Goal: Communication & Community: Answer question/provide support

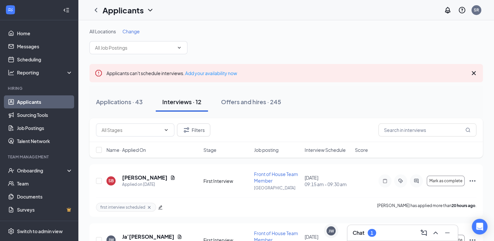
click at [367, 233] on div "Chat 1" at bounding box center [363, 233] width 23 height 8
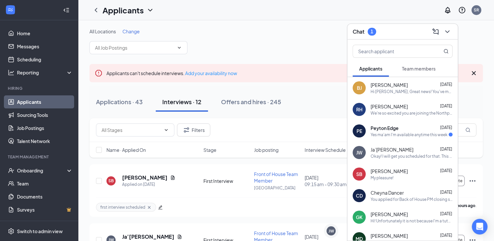
click at [386, 132] on div "Yes ma'am I'm available anytime this week" at bounding box center [408, 135] width 77 height 6
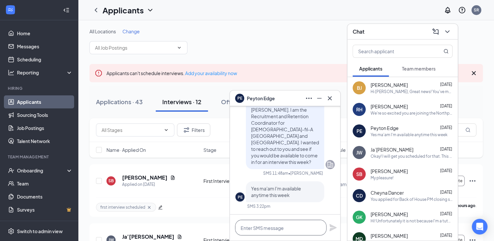
click at [290, 233] on textarea at bounding box center [280, 228] width 91 height 16
type textarea "Would you be available this afternoon at 2?"
click at [333, 225] on icon "Plane" at bounding box center [332, 224] width 7 height 7
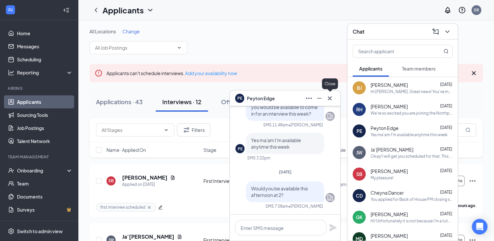
drag, startPoint x: 332, startPoint y: 99, endPoint x: 334, endPoint y: 96, distance: 3.4
click at [331, 99] on icon "Cross" at bounding box center [330, 98] width 8 height 8
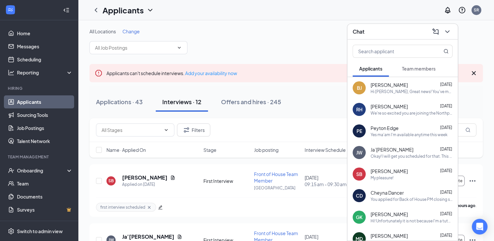
click at [362, 35] on h3 "Chat" at bounding box center [358, 31] width 12 height 7
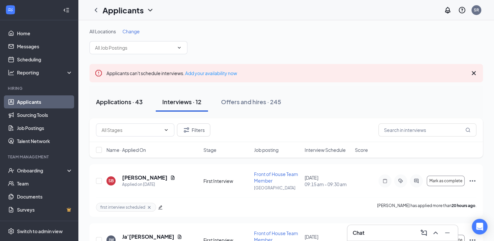
click at [131, 95] on button "Applications · 43" at bounding box center [119, 102] width 60 height 20
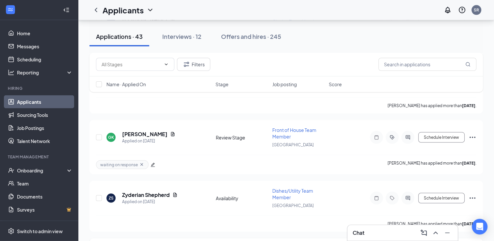
scroll to position [1403, 0]
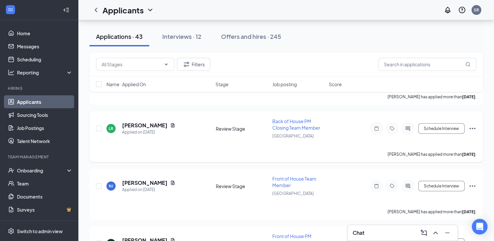
click at [470, 125] on icon "Ellipses" at bounding box center [472, 129] width 8 height 8
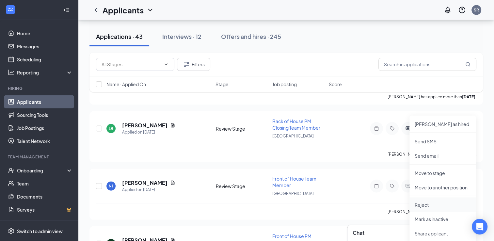
click at [420, 207] on p "Reject" at bounding box center [442, 204] width 56 height 7
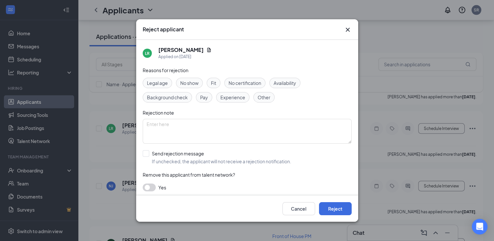
drag, startPoint x: 256, startPoint y: 95, endPoint x: 226, endPoint y: 91, distance: 30.6
click at [254, 93] on div "Other" at bounding box center [263, 97] width 21 height 10
drag, startPoint x: 215, startPoint y: 85, endPoint x: 218, endPoint y: 89, distance: 5.3
click at [215, 85] on span "Fit" at bounding box center [213, 82] width 5 height 7
click at [341, 208] on button "Reject" at bounding box center [335, 208] width 33 height 13
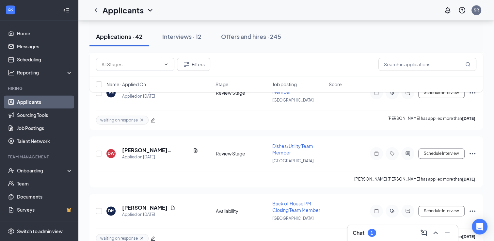
scroll to position [718, 0]
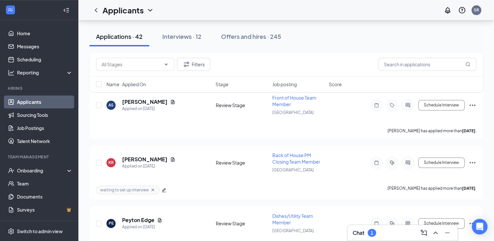
click at [391, 233] on div "Chat 1" at bounding box center [402, 232] width 100 height 10
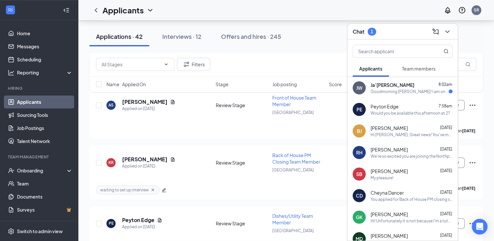
click at [389, 91] on div "Goodmorning [PERSON_NAME]! I am on the way. It says I'm currently 15 minutes aw…" at bounding box center [409, 92] width 78 height 6
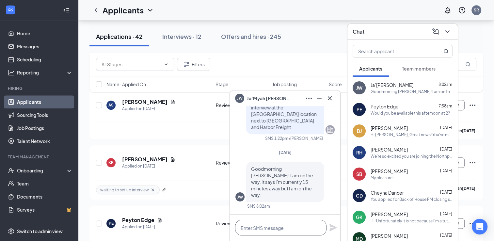
click at [290, 232] on textarea at bounding box center [280, 228] width 91 height 16
click at [328, 100] on icon "Cross" at bounding box center [330, 98] width 8 height 8
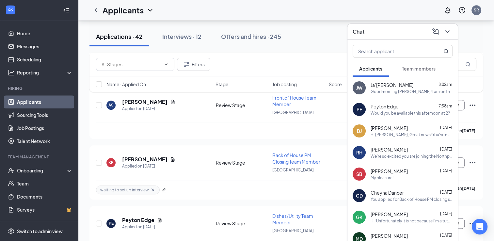
click at [366, 31] on div "Chat" at bounding box center [402, 31] width 100 height 10
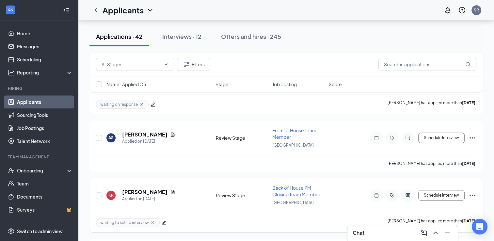
scroll to position [653, 0]
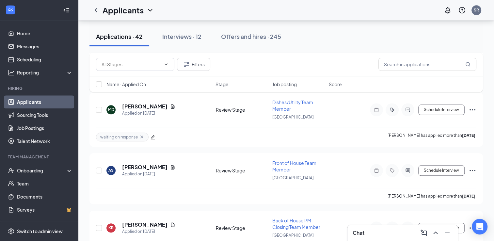
drag, startPoint x: 356, startPoint y: 232, endPoint x: 359, endPoint y: 213, distance: 19.8
click at [356, 232] on h3 "Chat" at bounding box center [358, 232] width 12 height 7
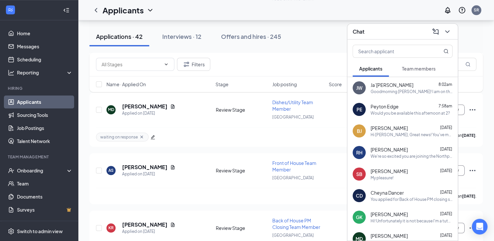
click at [377, 82] on span "Ja’[PERSON_NAME]" at bounding box center [391, 85] width 43 height 7
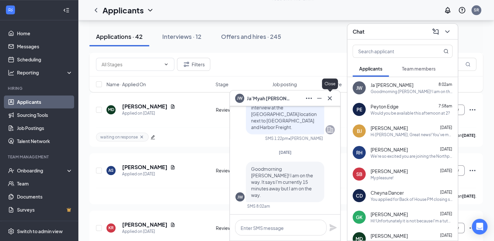
click at [330, 98] on icon "Cross" at bounding box center [330, 98] width 8 height 8
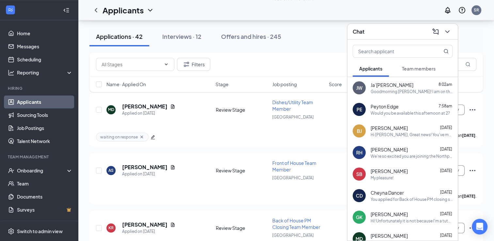
click at [362, 34] on h3 "Chat" at bounding box center [358, 31] width 12 height 7
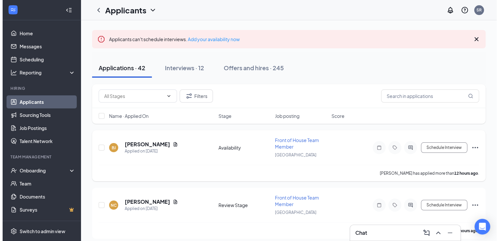
scroll to position [0, 0]
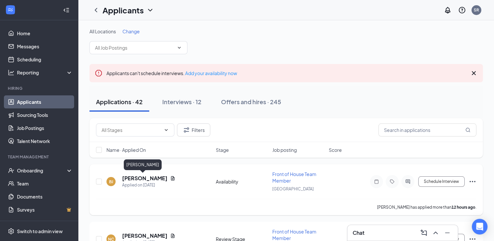
click at [144, 176] on h5 "[PERSON_NAME]" at bounding box center [144, 178] width 45 height 7
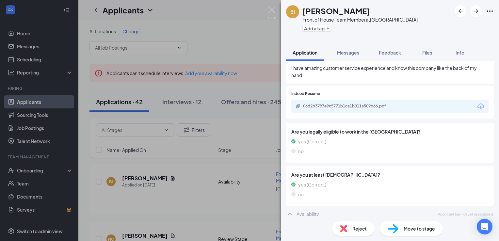
scroll to position [273, 0]
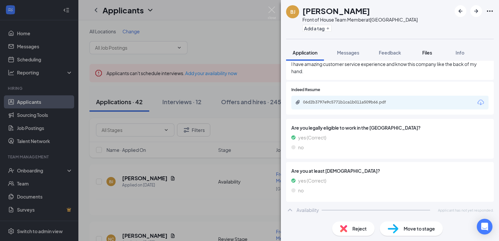
click at [417, 56] on button "Files" at bounding box center [427, 52] width 26 height 16
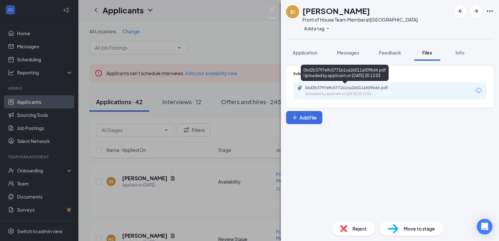
click at [352, 95] on div "Uploaded by applicant on [DATE] 20:13:03" at bounding box center [354, 93] width 98 height 5
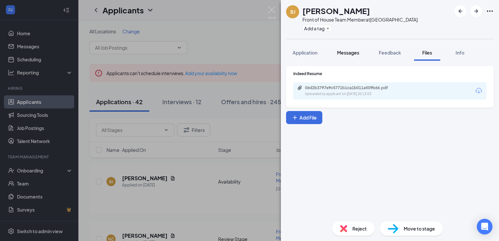
click at [353, 54] on span "Messages" at bounding box center [348, 53] width 22 height 6
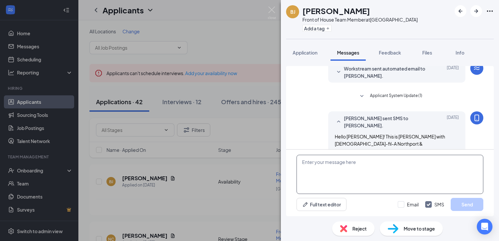
scroll to position [79, 0]
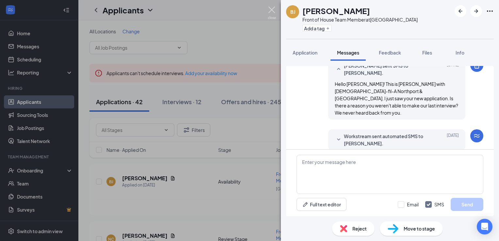
click at [269, 9] on img at bounding box center [272, 13] width 8 height 13
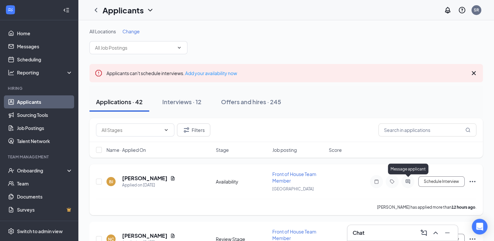
click at [406, 180] on icon "ActiveChat" at bounding box center [408, 181] width 8 height 5
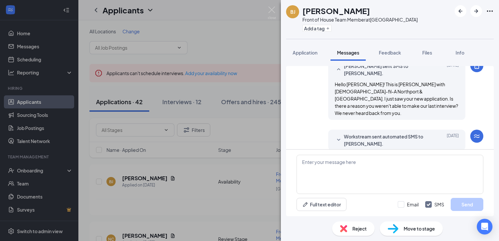
scroll to position [79, 0]
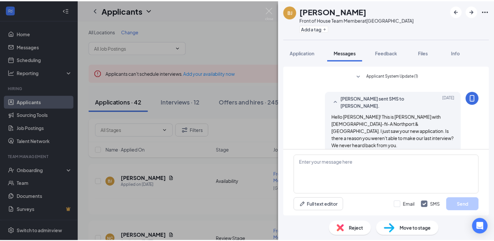
scroll to position [79, 0]
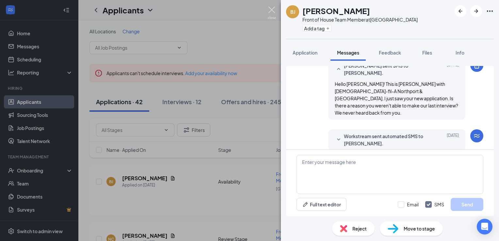
drag, startPoint x: 273, startPoint y: 10, endPoint x: 256, endPoint y: 71, distance: 63.2
click at [273, 10] on img at bounding box center [272, 13] width 8 height 13
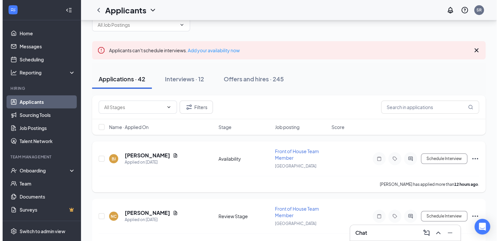
scroll to position [33, 0]
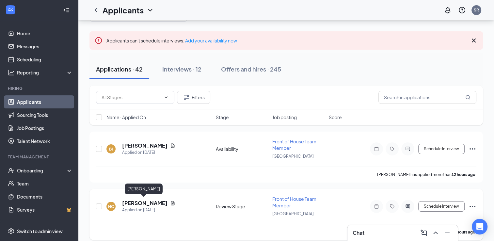
click at [144, 202] on h5 "[PERSON_NAME]" at bounding box center [144, 202] width 45 height 7
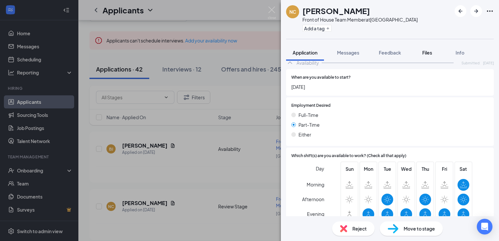
scroll to position [392, 0]
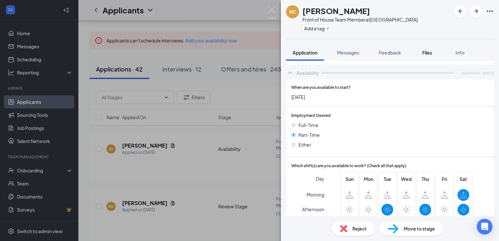
click at [429, 52] on span "Files" at bounding box center [427, 53] width 10 height 6
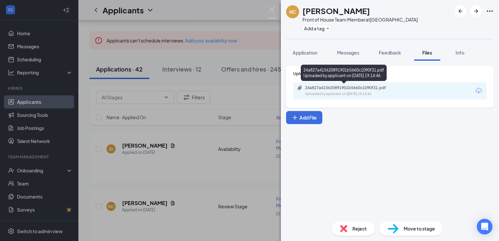
click at [366, 89] on div "24a827a415620891901b5660c1090f31.pdf" at bounding box center [350, 87] width 91 height 5
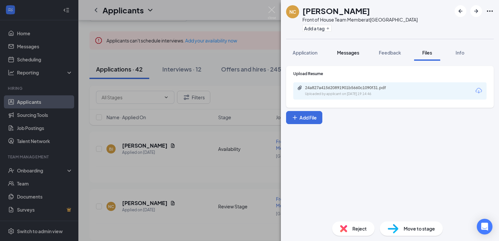
click at [356, 53] on span "Messages" at bounding box center [348, 53] width 22 height 6
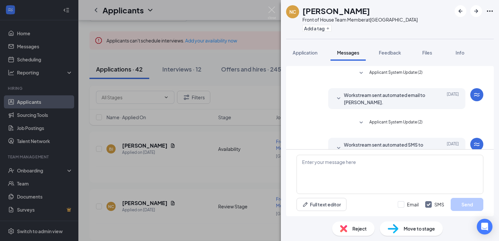
scroll to position [46, 0]
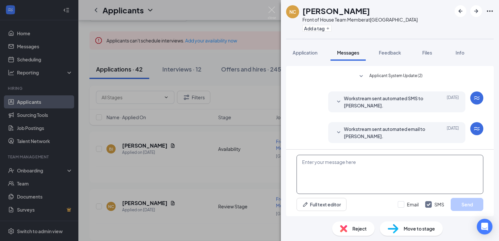
click at [380, 160] on textarea at bounding box center [389, 174] width 187 height 39
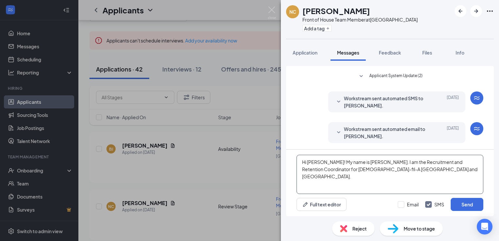
type textarea "Hi [PERSON_NAME]! My name is [PERSON_NAME]. I am the Recruitment and Retention …"
